Goal: Information Seeking & Learning: Check status

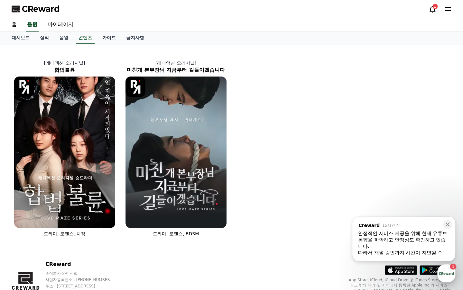
click at [450, 274] on div "button" at bounding box center [446, 273] width 18 height 18
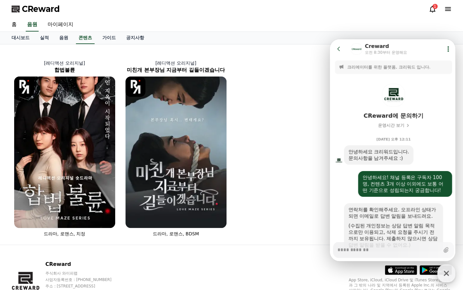
scroll to position [375, 0]
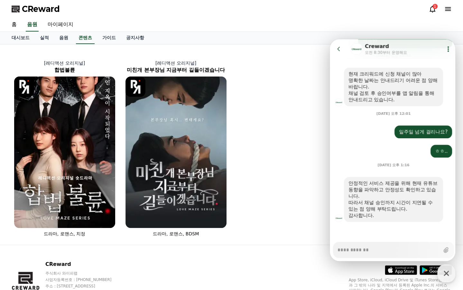
type textarea "*"
click at [436, 11] on div "1" at bounding box center [440, 9] width 23 height 8
click at [428, 13] on div "CReward 1" at bounding box center [231, 9] width 450 height 18
click at [429, 10] on icon at bounding box center [433, 9] width 8 height 8
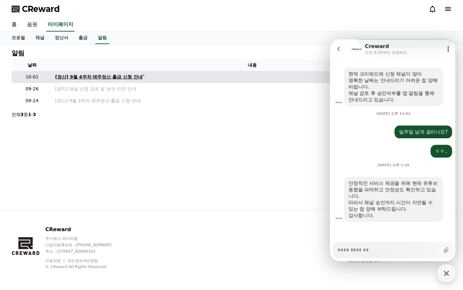
click at [101, 77] on div "[정산] 9월 4주차 매주정산 출금 신청 안내" at bounding box center [99, 77] width 88 height 7
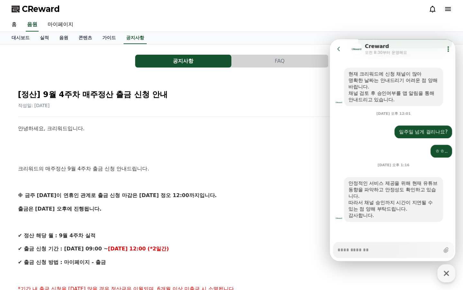
scroll to position [193, 0]
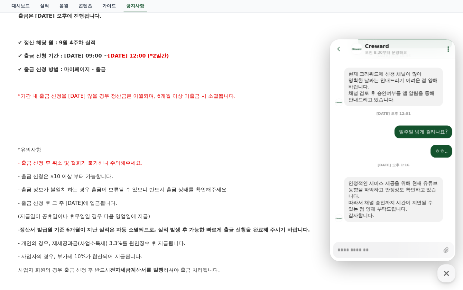
click at [222, 145] on div "안녕하세요, 크리워드입니다. 크리워드의 매주정산 9월 4주차 출금 신청 안내드립니다. ※ 금주 [DATE]이 연휴인 관계로 출금 신청 마감은 …" at bounding box center [231, 136] width 427 height 410
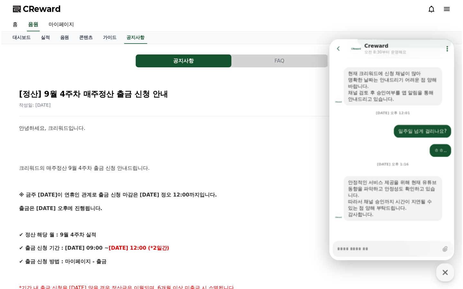
scroll to position [0, 0]
click at [445, 49] on icon at bounding box center [448, 49] width 6 height 6
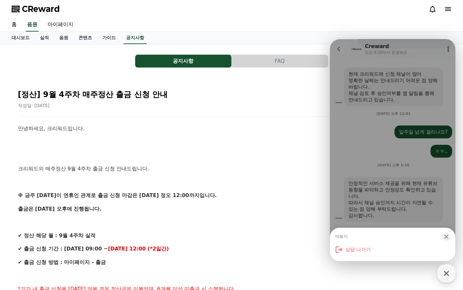
click at [337, 50] on div "더보기 Close bottom sheet modal 상담 나가기" at bounding box center [392, 150] width 125 height 222
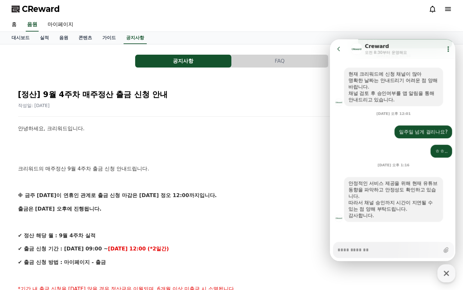
click at [337, 50] on icon at bounding box center [339, 49] width 6 height 6
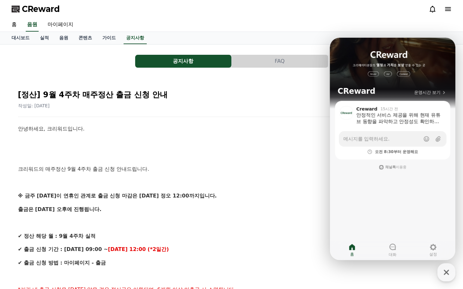
click at [407, 242] on link "대화" at bounding box center [392, 250] width 41 height 16
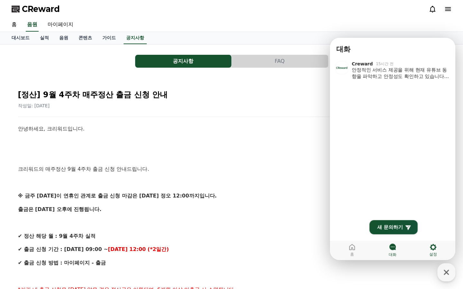
click at [444, 247] on link "설정" at bounding box center [433, 250] width 41 height 16
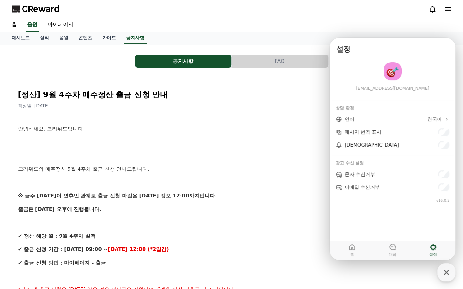
click at [311, 209] on p "출금은 [DATE] 오후에 진행됩니다." at bounding box center [231, 209] width 427 height 8
click at [443, 271] on icon "button" at bounding box center [446, 272] width 12 height 12
